Goal: Task Accomplishment & Management: Manage account settings

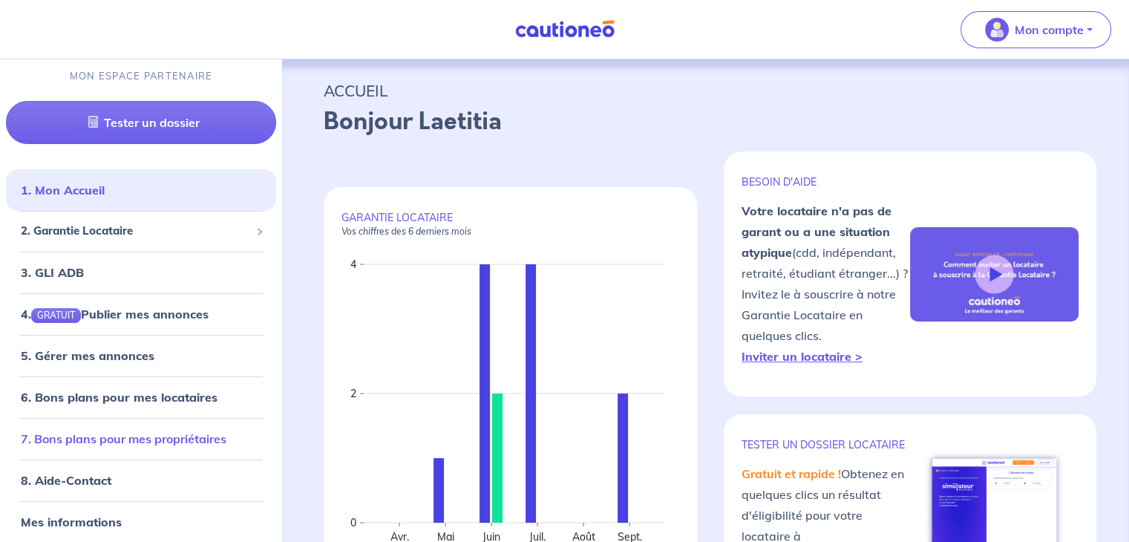
scroll to position [10, 0]
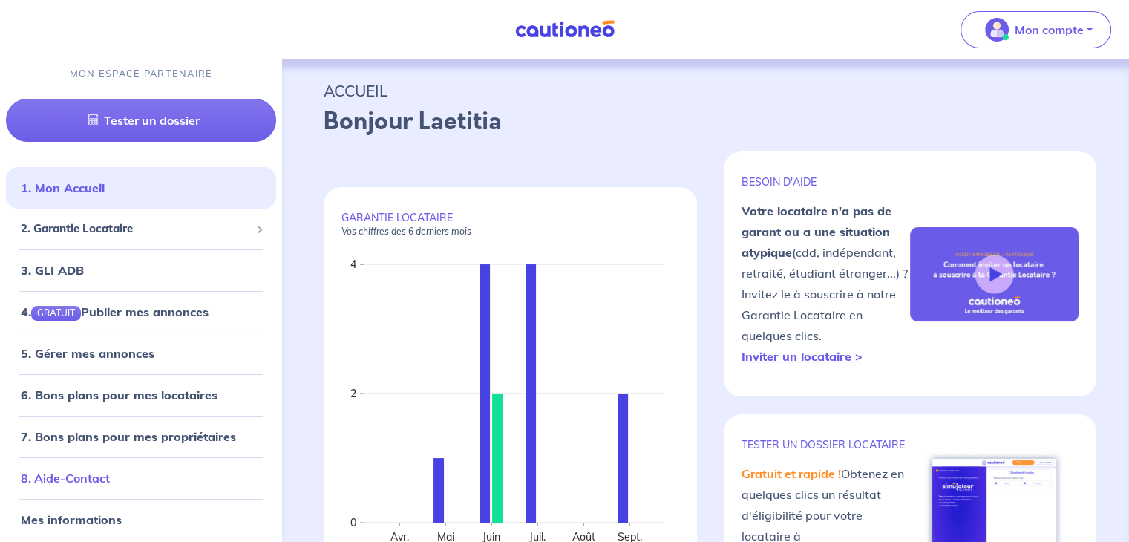
click at [93, 479] on link "8. Aide-Contact" at bounding box center [65, 477] width 89 height 15
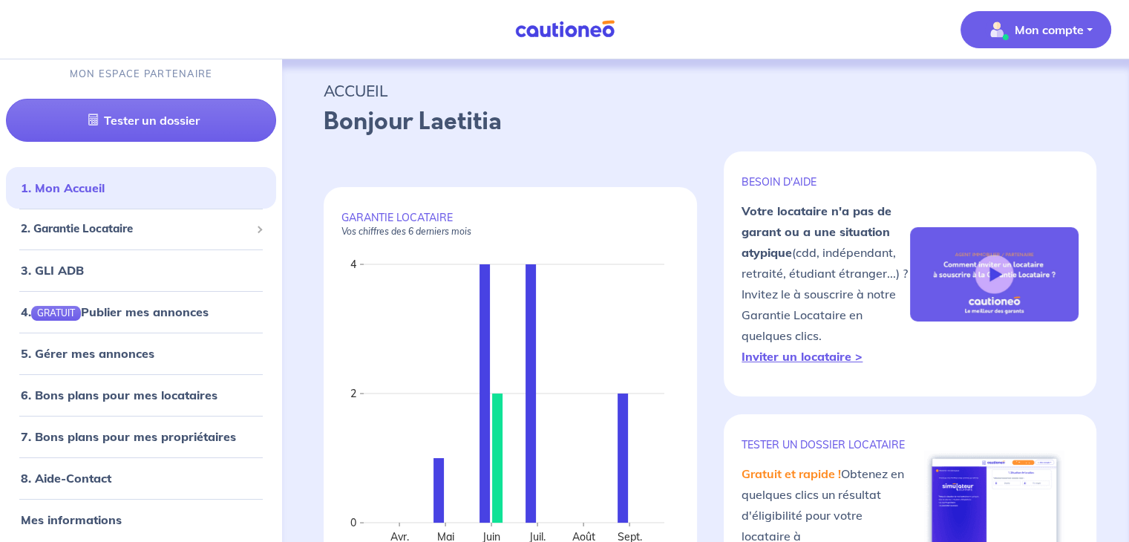
click at [1066, 27] on p "Mon compte" at bounding box center [1048, 30] width 69 height 18
click at [1038, 81] on link "Mes informations" at bounding box center [1020, 92] width 119 height 24
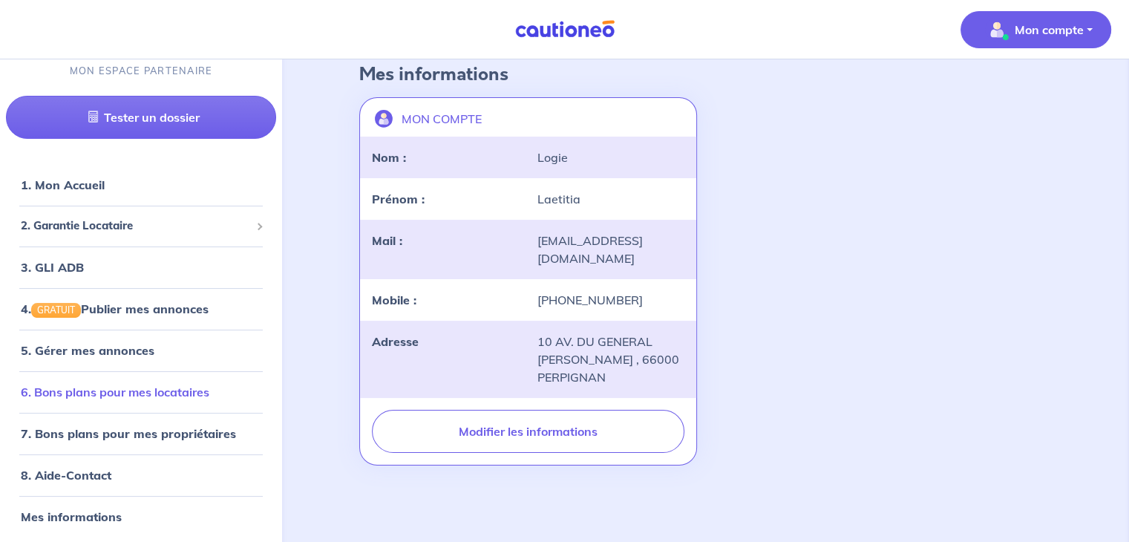
scroll to position [10, 0]
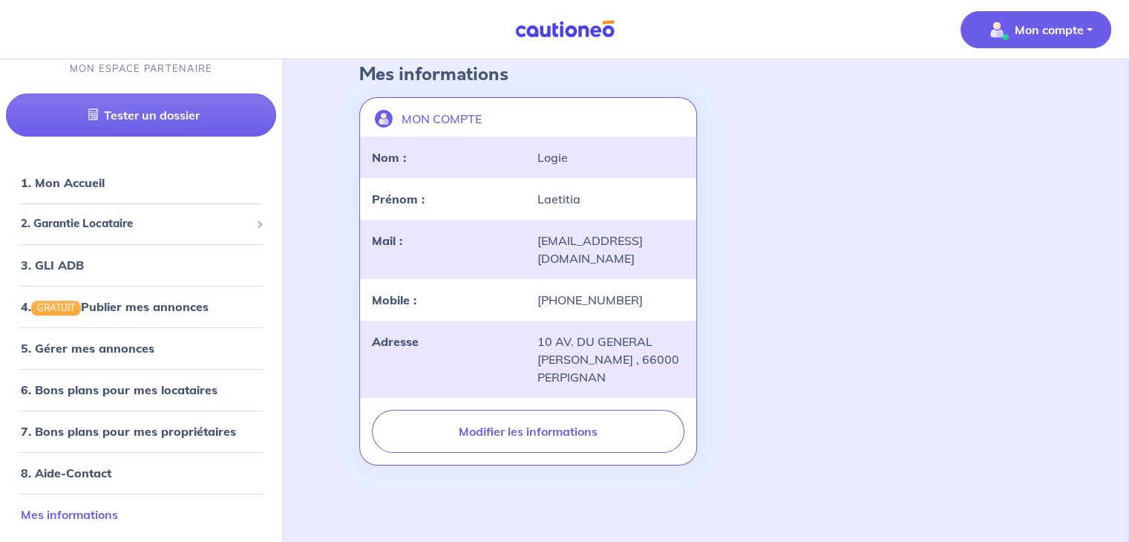
click at [96, 520] on link "Mes informations" at bounding box center [69, 514] width 97 height 15
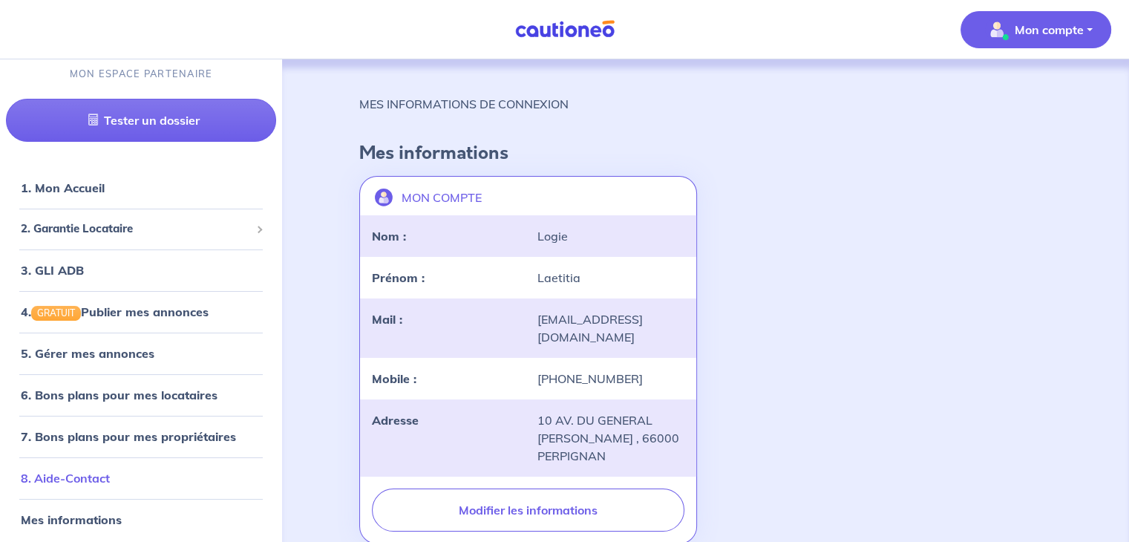
click at [88, 493] on li "8. Aide-Contact" at bounding box center [141, 478] width 270 height 42
click at [86, 481] on link "8. Aide-Contact" at bounding box center [65, 477] width 89 height 15
click at [76, 225] on span "2. Garantie Locataire" at bounding box center [135, 228] width 229 height 17
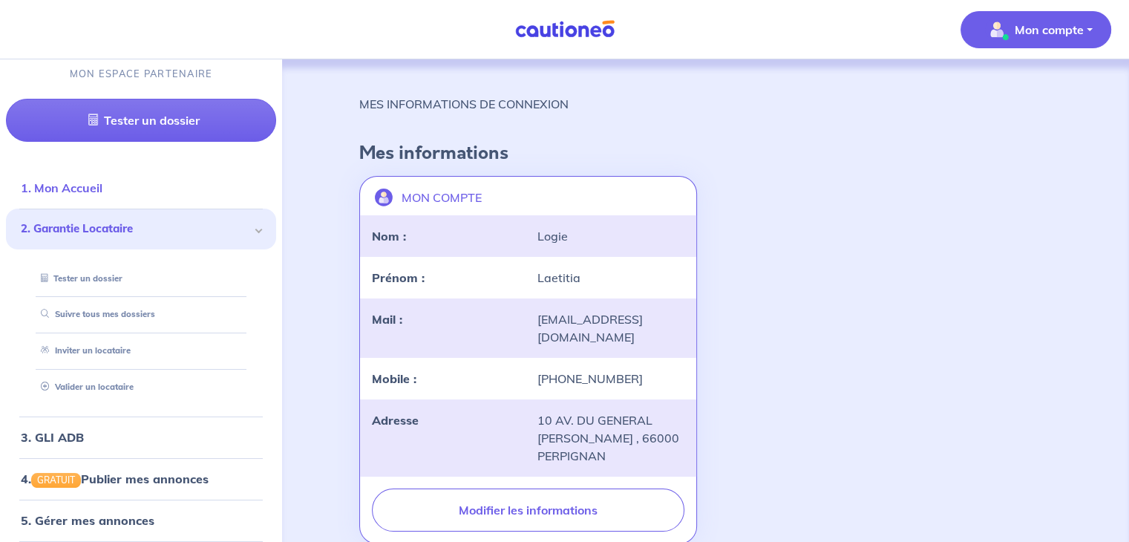
click at [56, 180] on link "1. Mon Accueil" at bounding box center [62, 187] width 82 height 15
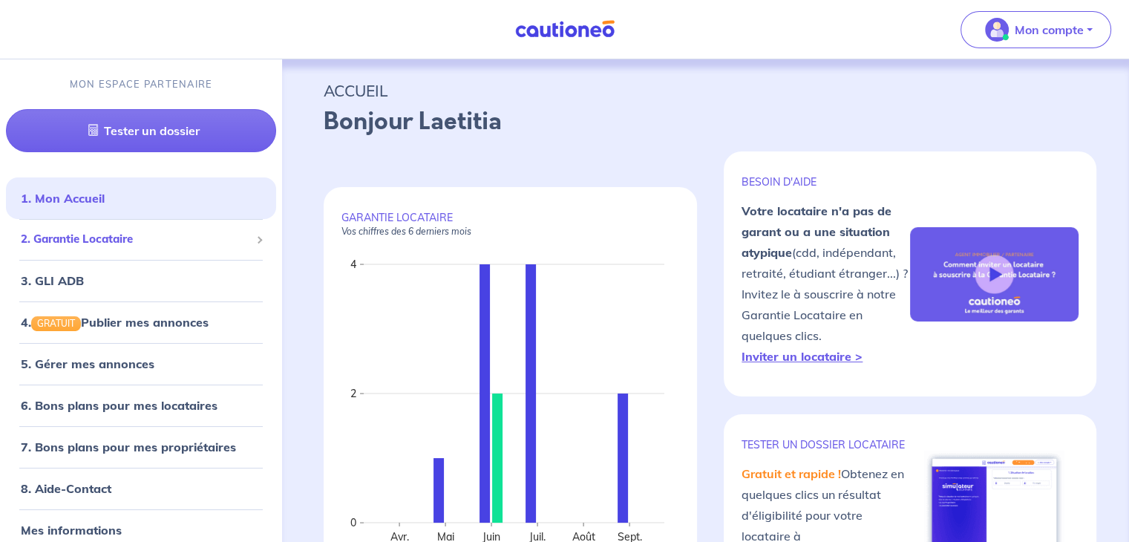
click at [73, 258] on li "2. Garantie Locataire Tester un dossier Suivre tous mes dossiers Inviter un loc…" at bounding box center [141, 239] width 270 height 41
click at [131, 327] on link "4. GRATUIT Publier mes annonces" at bounding box center [113, 322] width 184 height 15
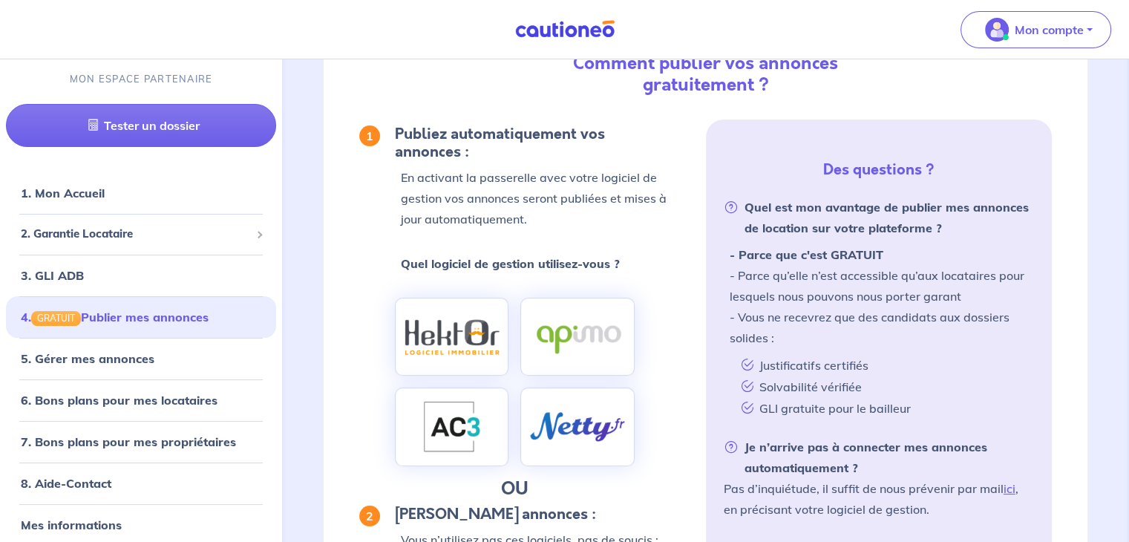
scroll to position [223, 0]
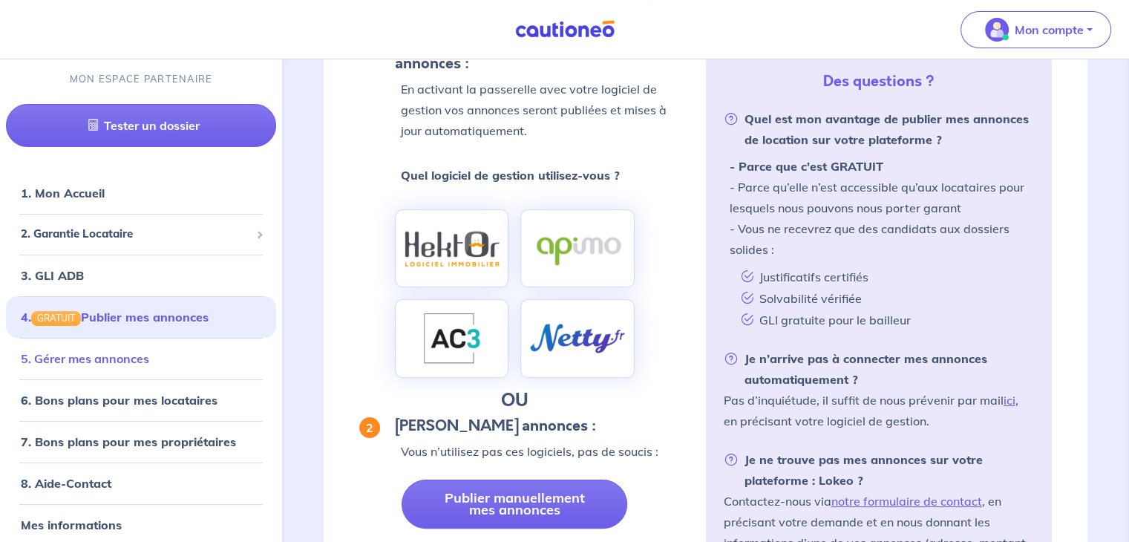
click at [103, 366] on link "5. Gérer mes annonces" at bounding box center [85, 358] width 128 height 15
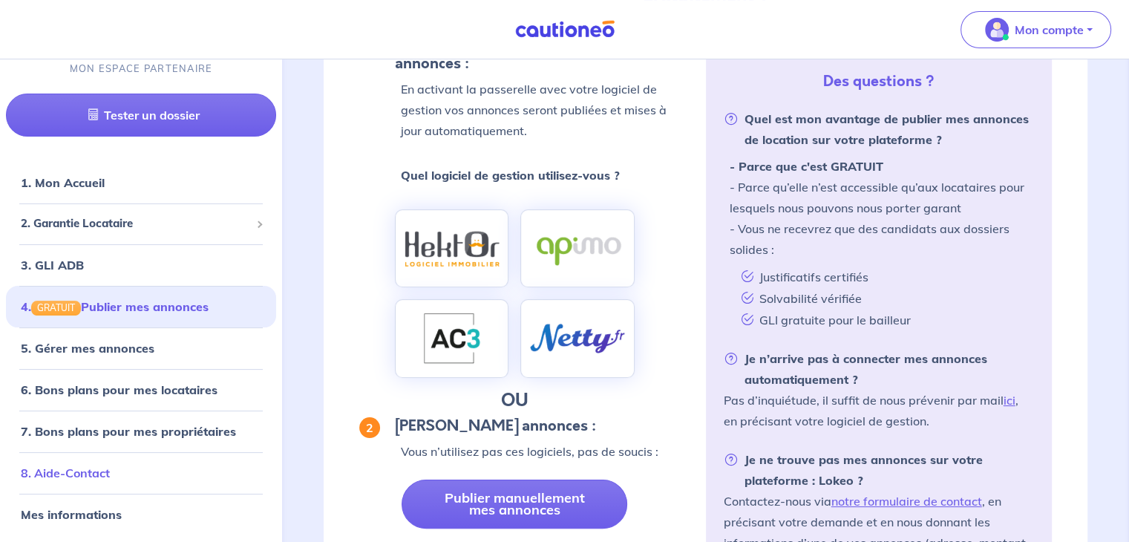
click at [89, 465] on link "8. Aide-Contact" at bounding box center [65, 472] width 89 height 15
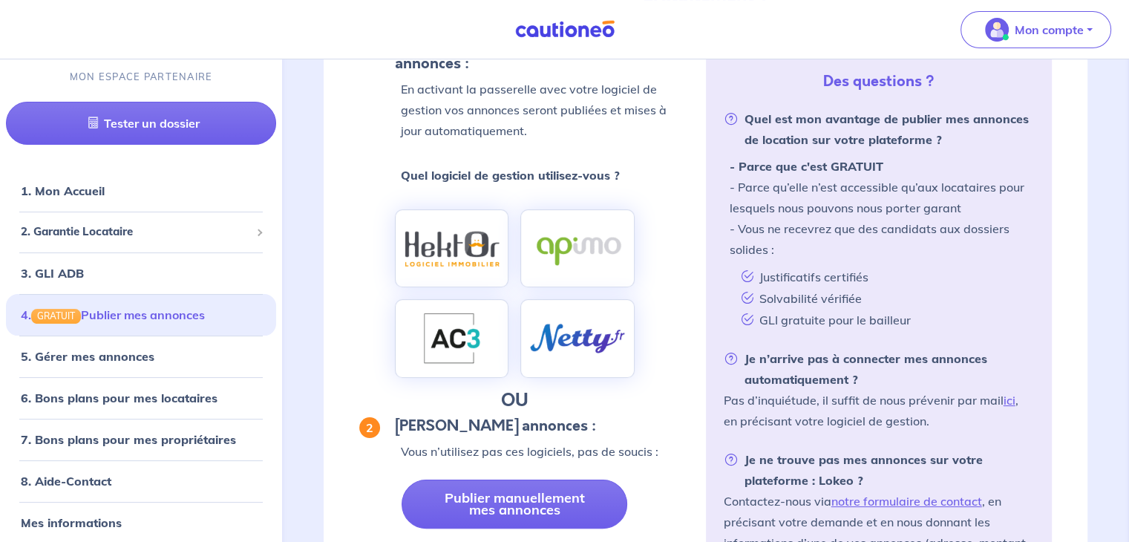
scroll to position [0, 0]
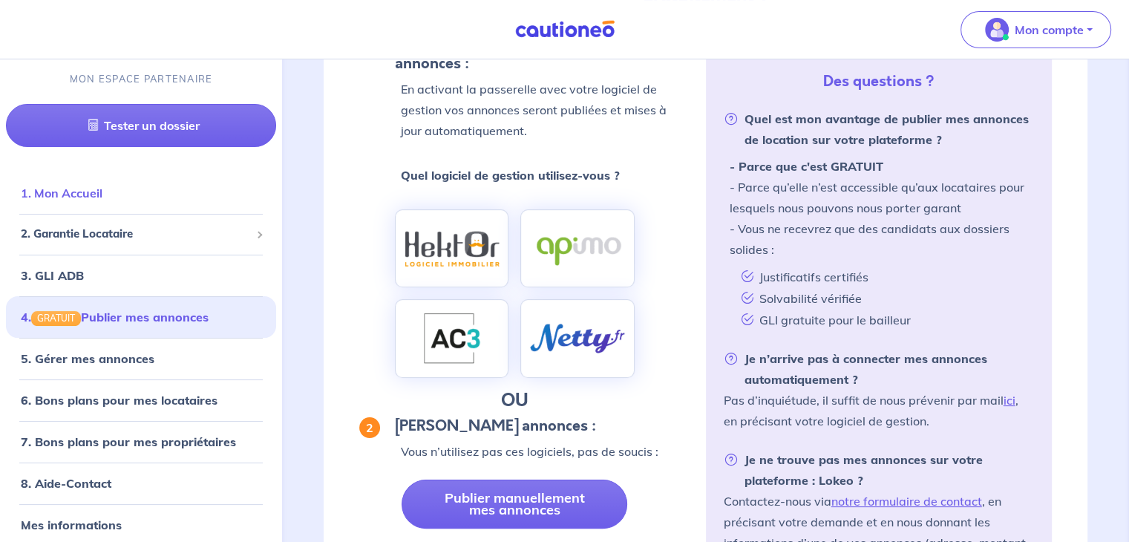
click at [134, 208] on li "1. Mon Accueil" at bounding box center [141, 193] width 270 height 42
click at [134, 234] on span "2. Garantie Locataire" at bounding box center [135, 234] width 229 height 17
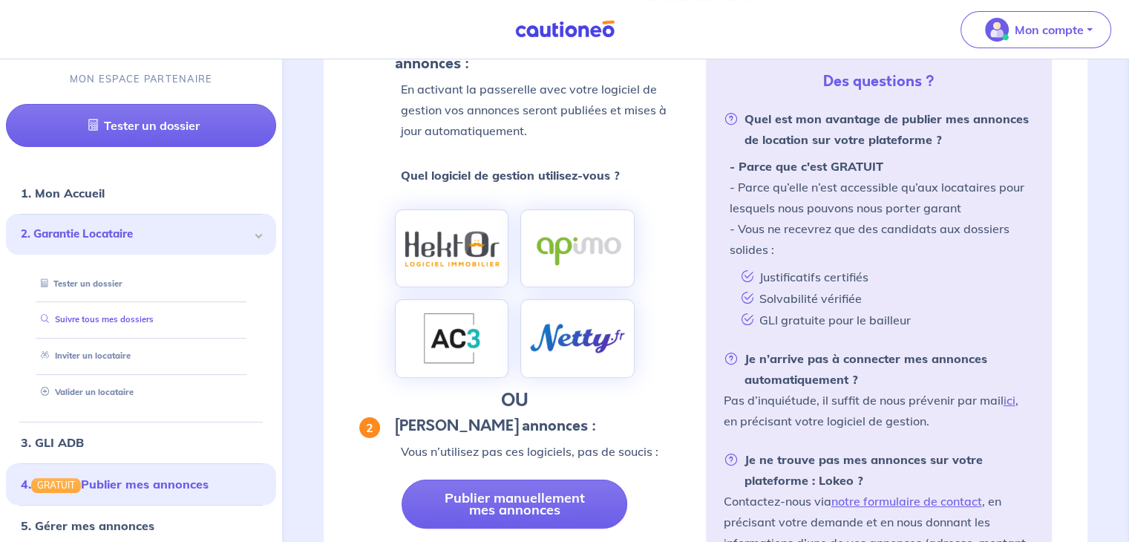
click at [104, 324] on link "Suivre tous mes dossiers" at bounding box center [94, 319] width 119 height 10
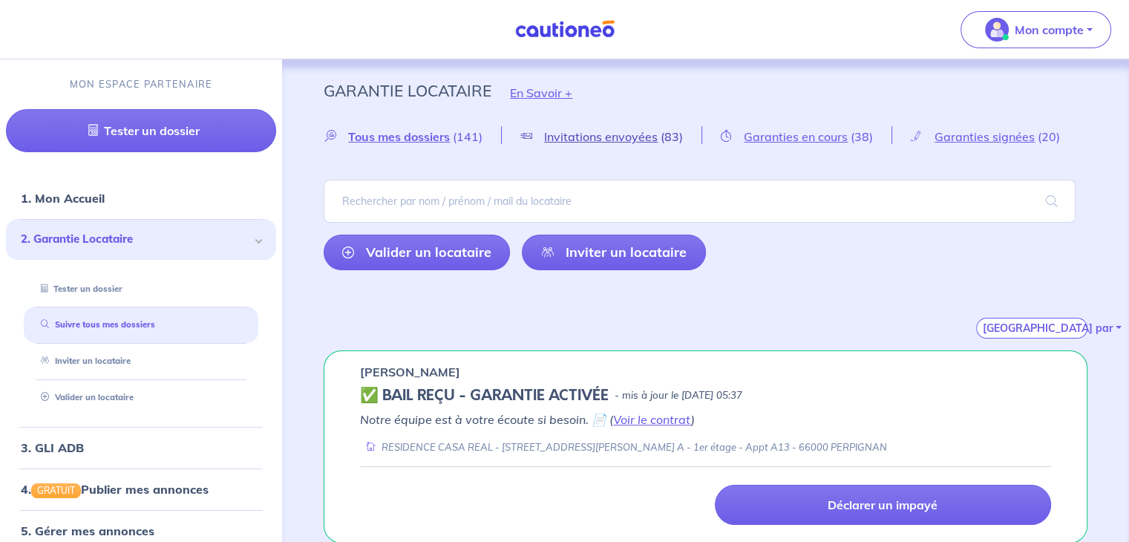
click at [601, 133] on span "Invitations envoyées" at bounding box center [601, 136] width 114 height 15
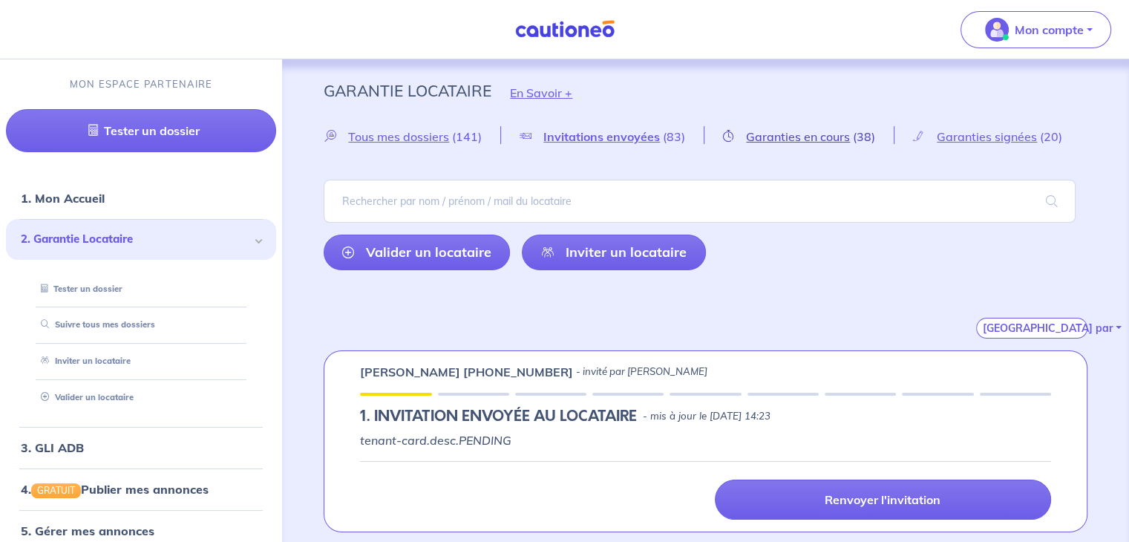
click at [837, 141] on span "Garanties en cours" at bounding box center [798, 136] width 104 height 15
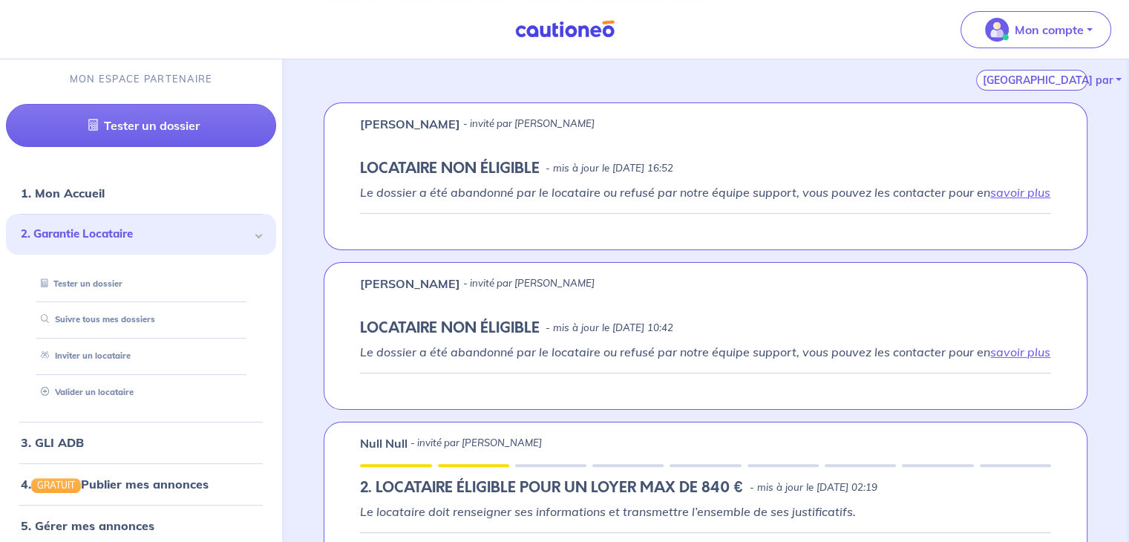
scroll to position [223, 0]
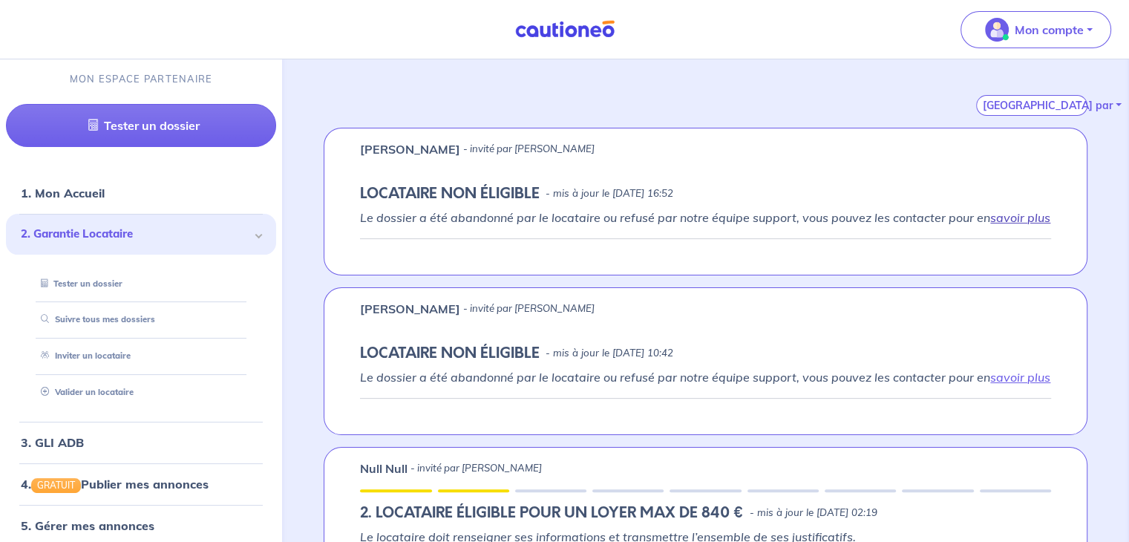
click at [1008, 223] on link "savoir plus" at bounding box center [1020, 217] width 60 height 15
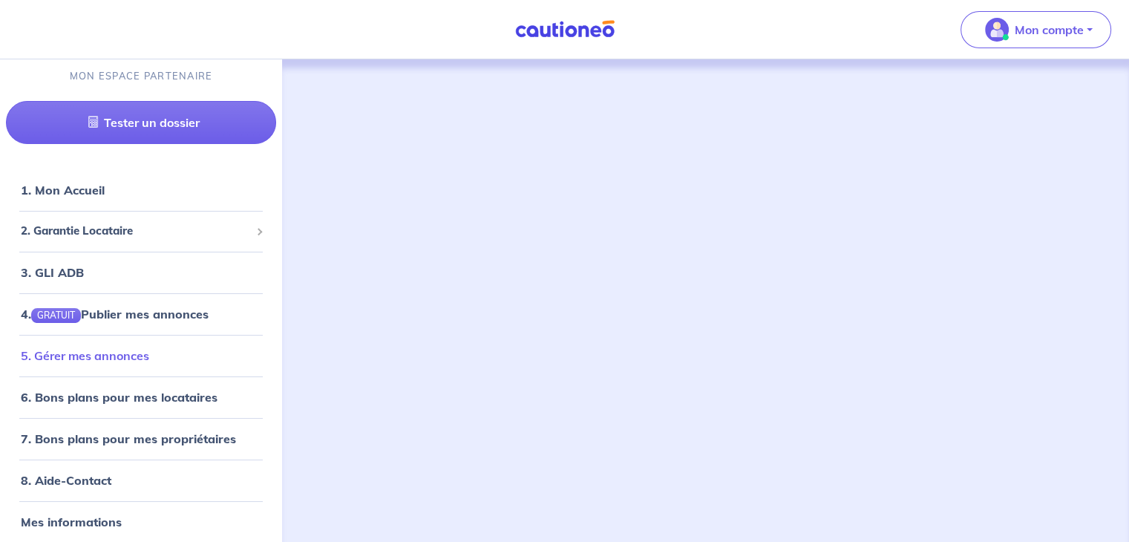
scroll to position [10, 0]
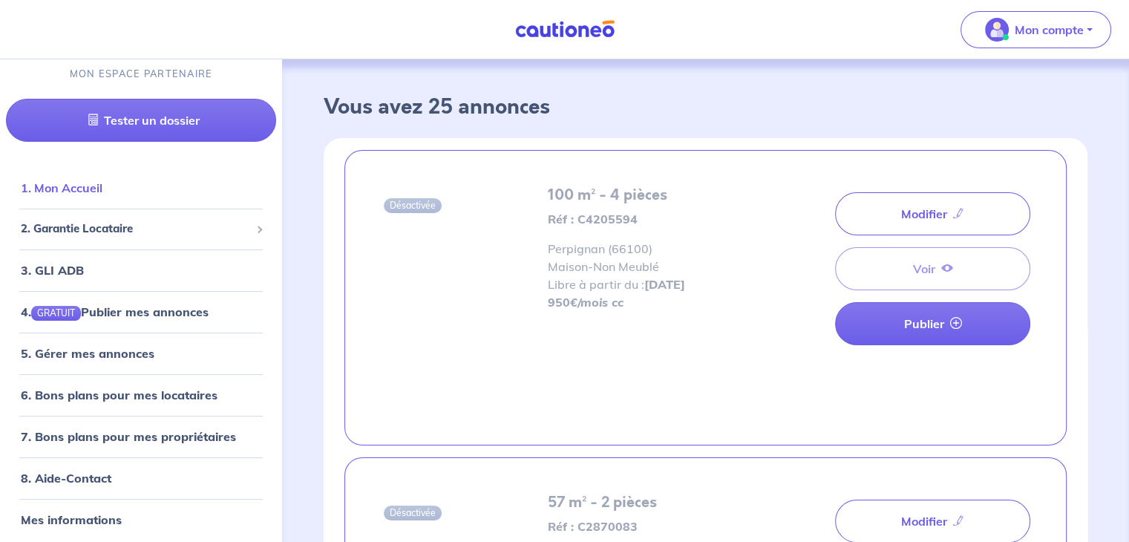
click at [92, 195] on link "1. Mon Accueil" at bounding box center [62, 187] width 82 height 15
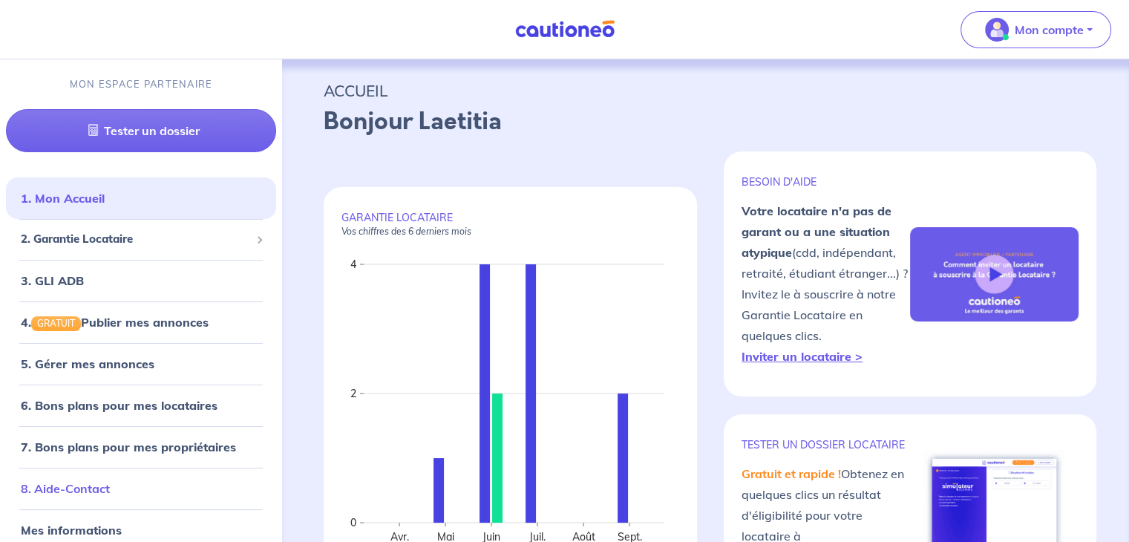
click at [65, 493] on link "8. Aide-Contact" at bounding box center [65, 488] width 89 height 15
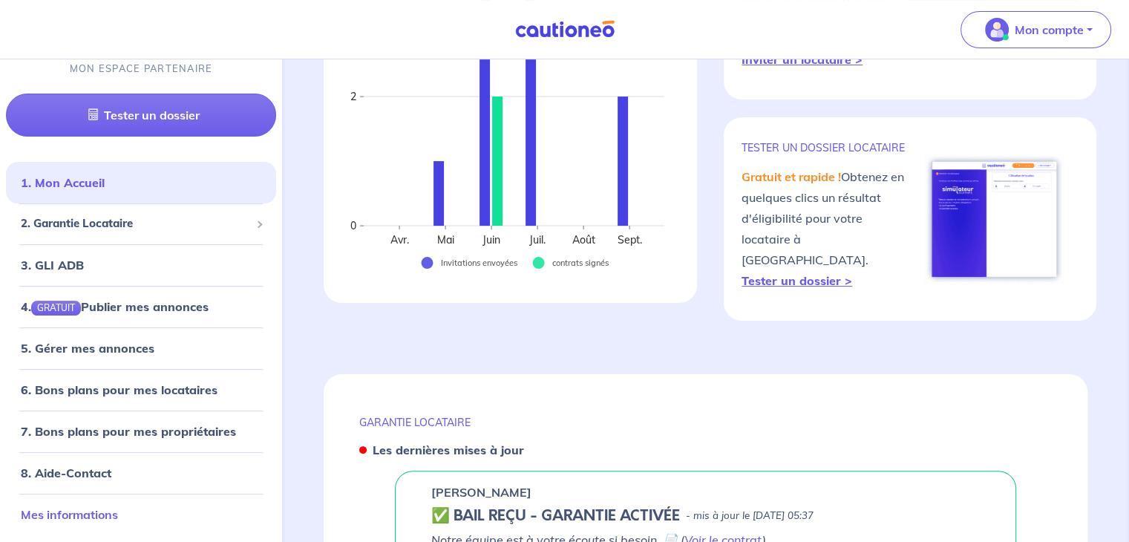
click at [93, 517] on link "Mes informations" at bounding box center [69, 514] width 97 height 15
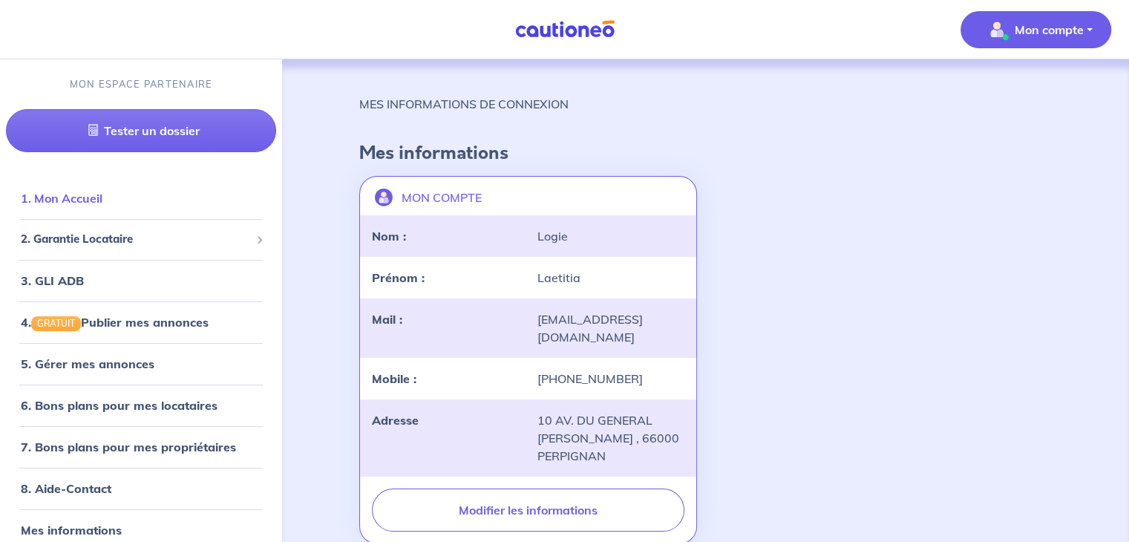
click at [102, 199] on link "1. Mon Accueil" at bounding box center [62, 198] width 82 height 15
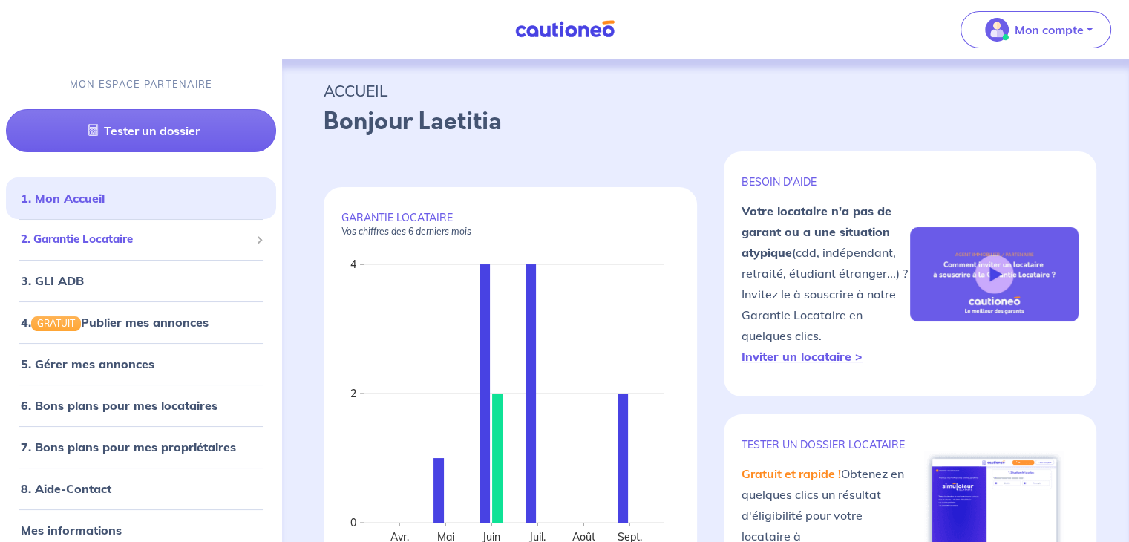
click at [61, 238] on span "2. Garantie Locataire" at bounding box center [135, 239] width 229 height 17
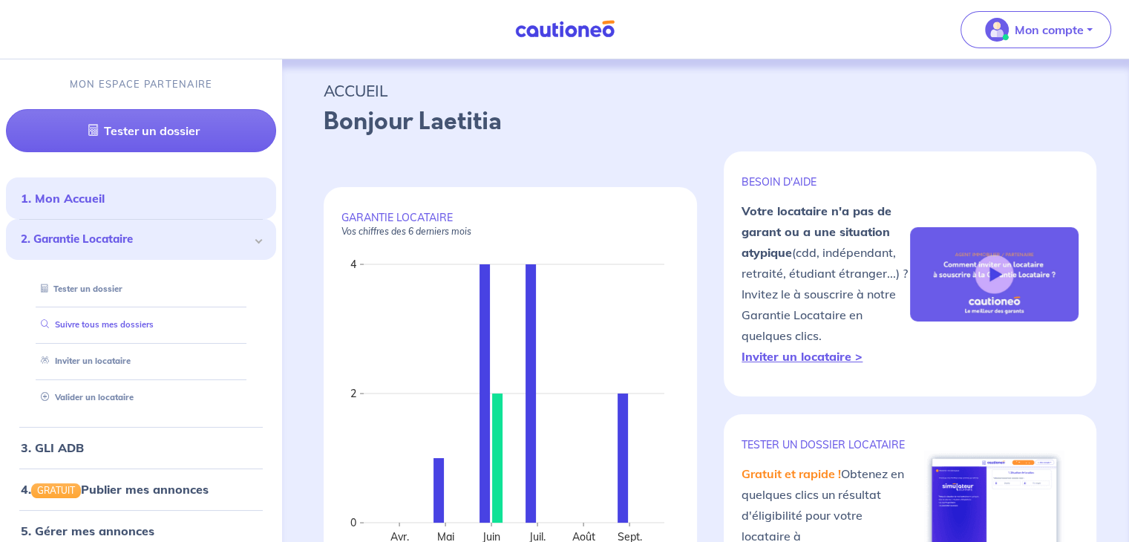
click at [127, 329] on link "Suivre tous mes dossiers" at bounding box center [94, 324] width 119 height 10
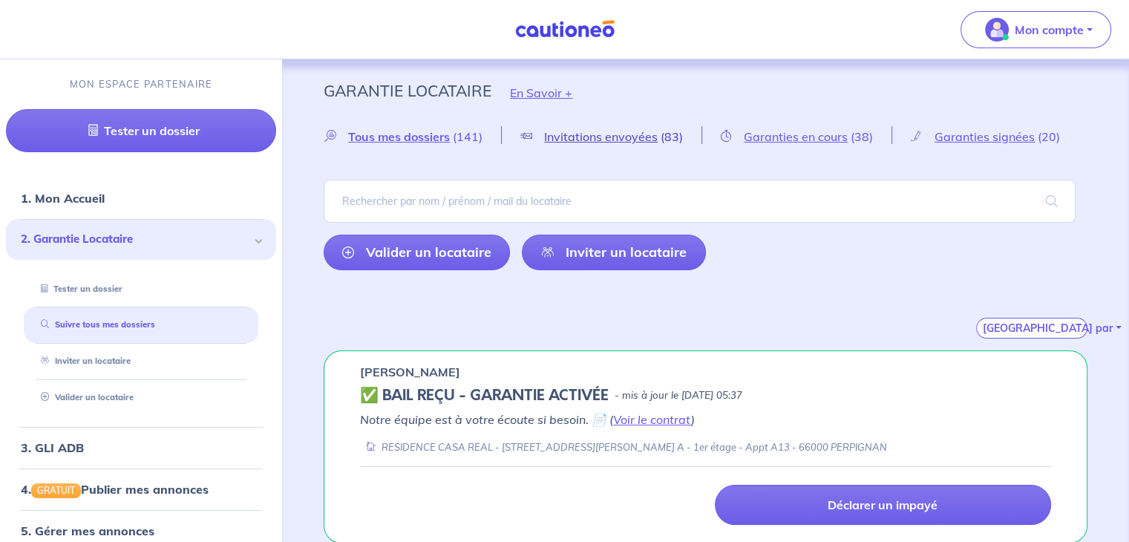
click at [562, 136] on span "Invitations envoyées" at bounding box center [601, 136] width 114 height 15
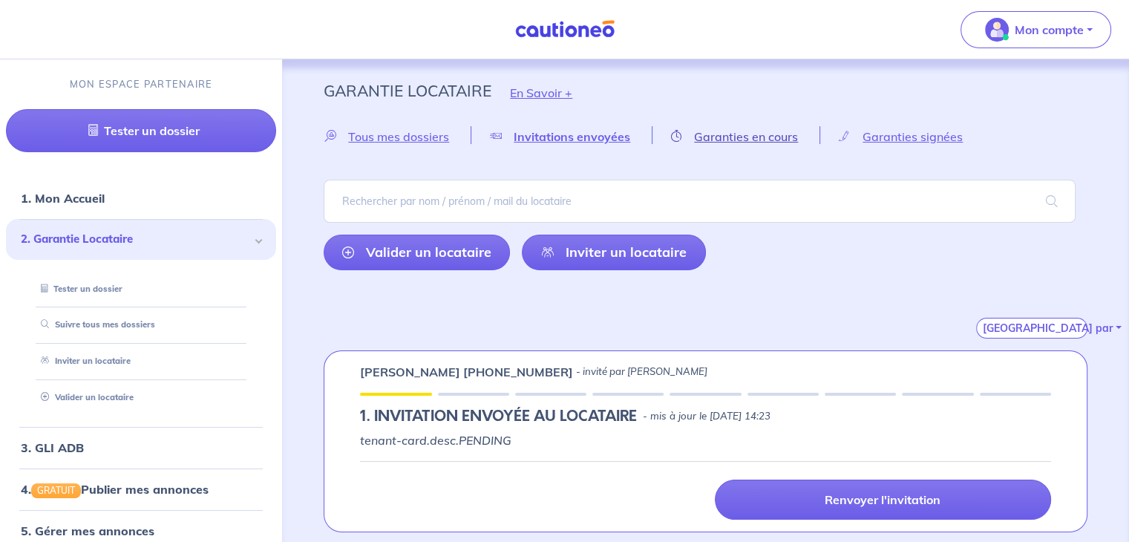
click at [755, 141] on span "Garanties en cours" at bounding box center [746, 136] width 104 height 15
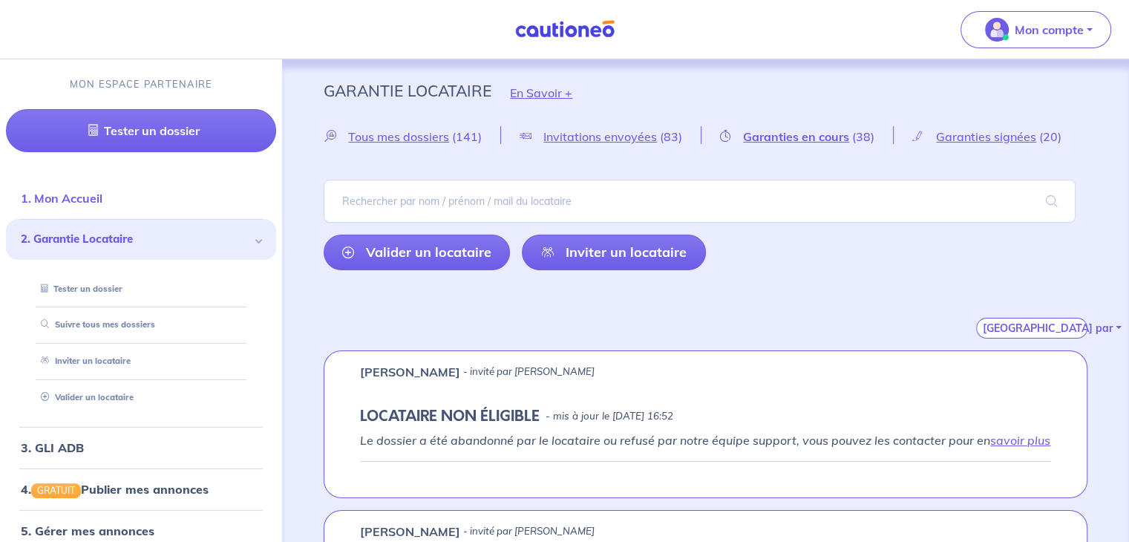
click at [102, 192] on link "1. Mon Accueil" at bounding box center [62, 198] width 82 height 15
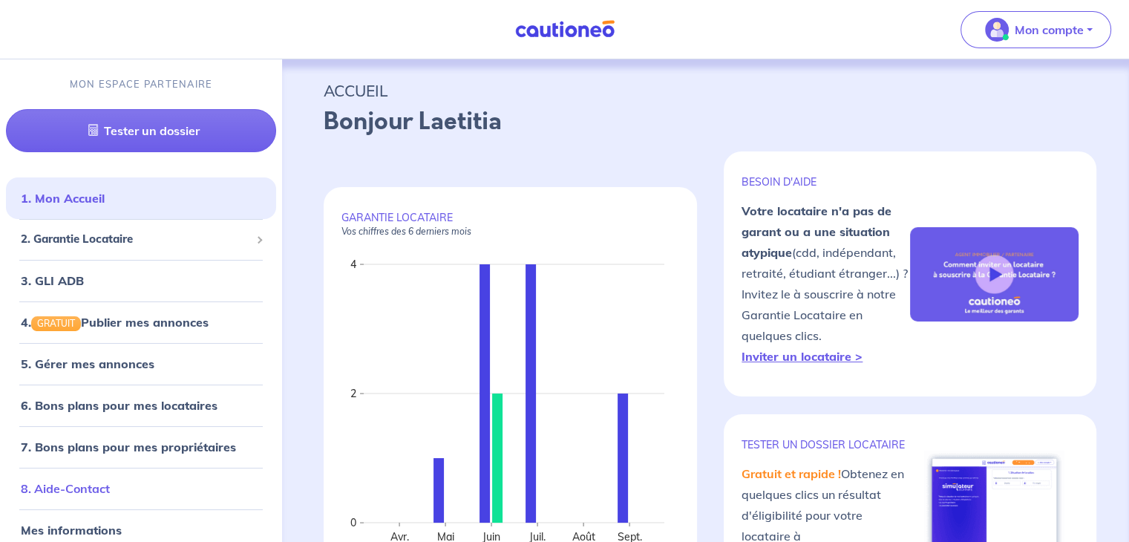
click at [105, 494] on link "8. Aide-Contact" at bounding box center [65, 488] width 89 height 15
